Goal: Find specific page/section: Find specific page/section

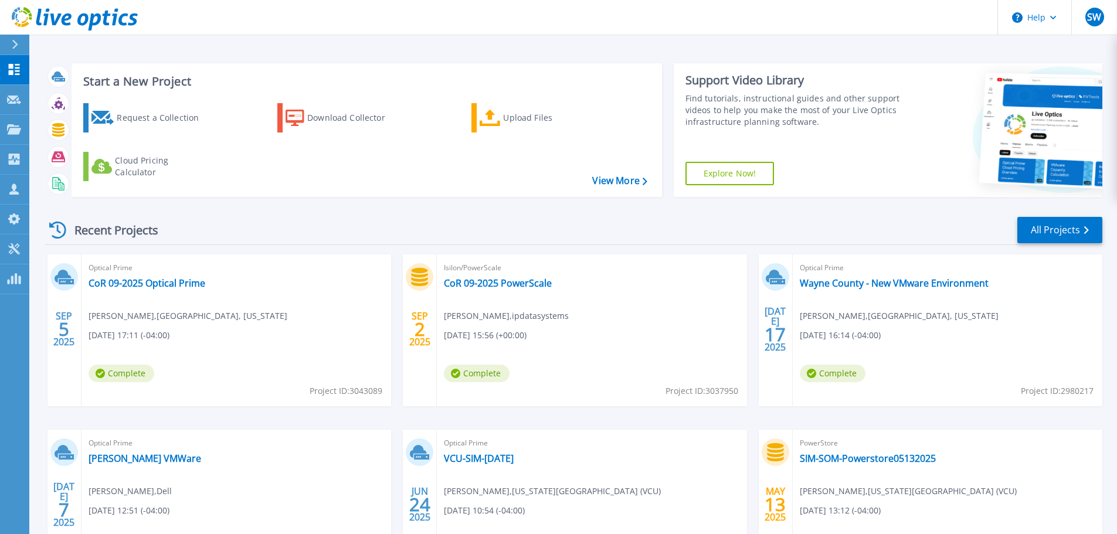
click at [14, 43] on icon at bounding box center [15, 44] width 6 height 9
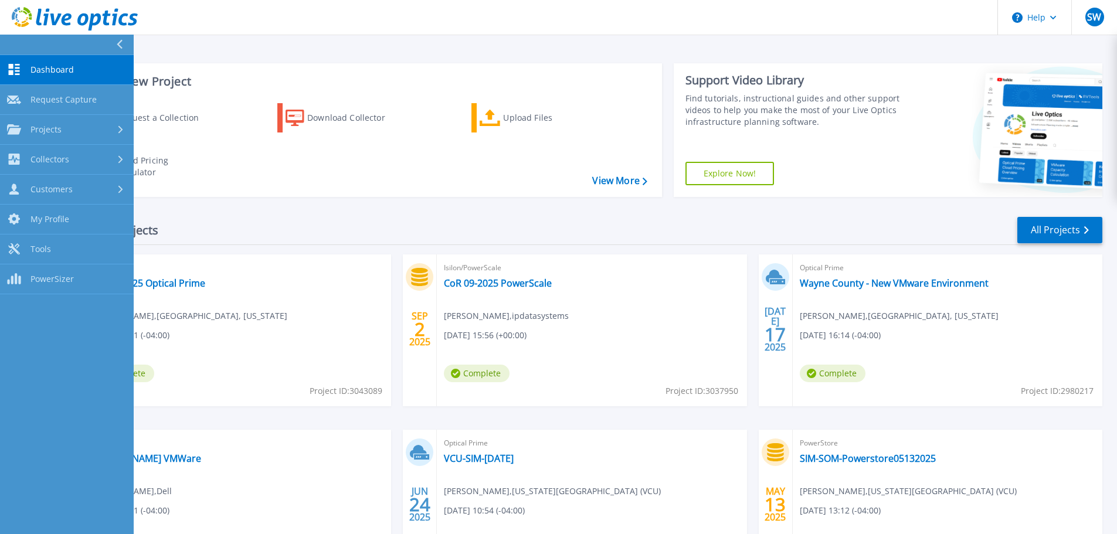
click at [56, 65] on span "Dashboard" at bounding box center [51, 70] width 43 height 11
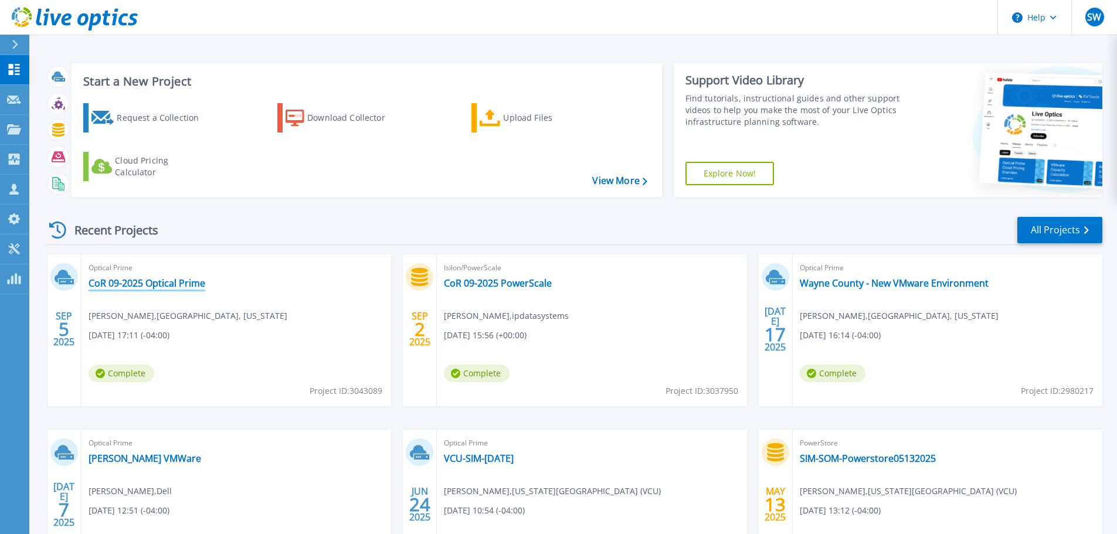
click at [154, 282] on link "CoR 09-2025 Optical Prime" at bounding box center [147, 283] width 117 height 12
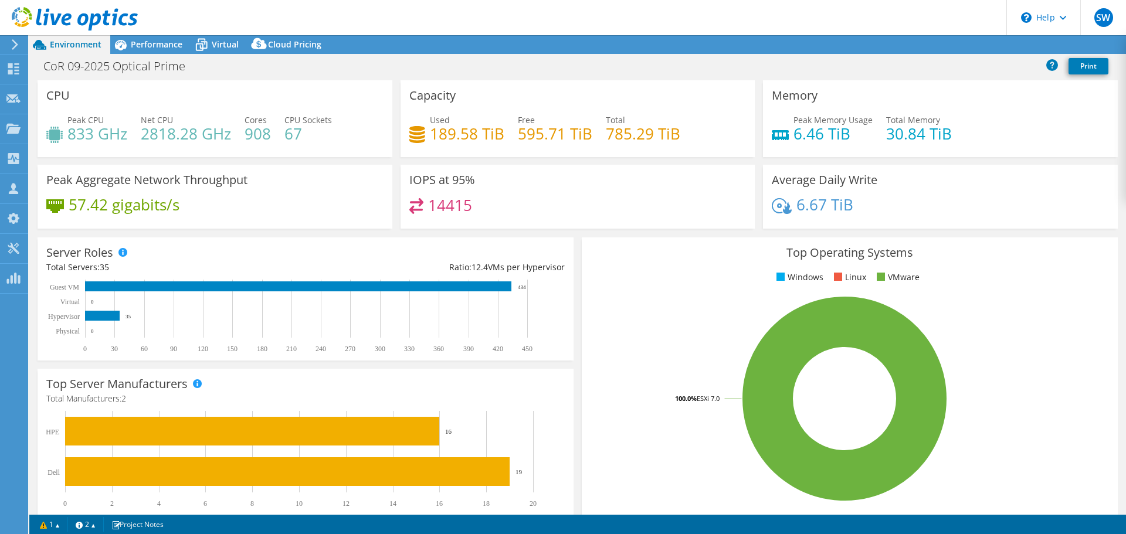
select select "USD"
